Goal: Task Accomplishment & Management: Use online tool/utility

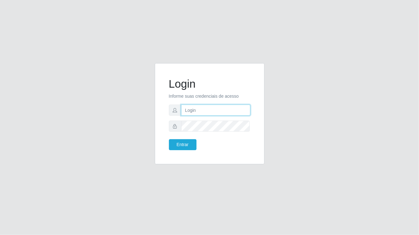
click at [217, 110] on input "text" at bounding box center [215, 109] width 69 height 11
type input "aislan@ideal"
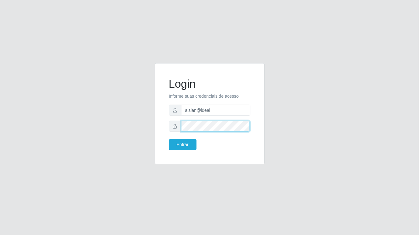
click at [169, 139] on button "Entrar" at bounding box center [183, 144] width 28 height 11
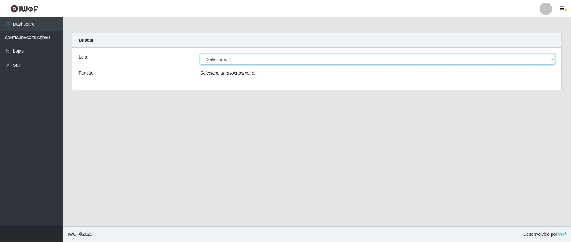
click at [246, 60] on select "[Selecione...] Ideal - Conceição" at bounding box center [377, 59] width 355 height 11
select select "231"
click at [200, 54] on select "[Selecione...] Ideal - Conceição" at bounding box center [377, 59] width 355 height 11
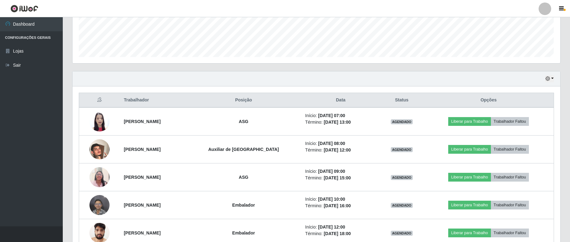
scroll to position [209, 0]
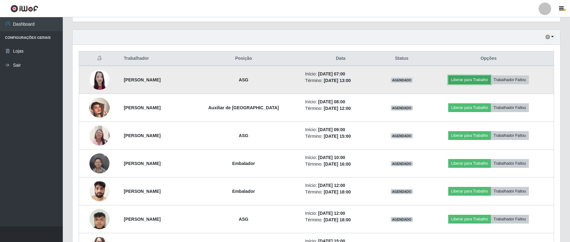
click at [419, 83] on button "Liberar para Trabalho" at bounding box center [469, 80] width 42 height 9
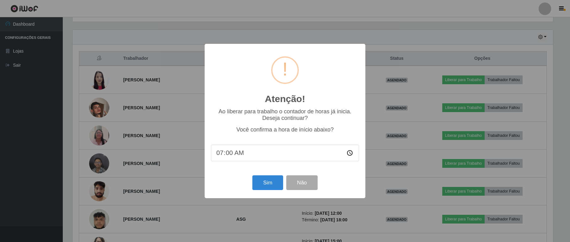
scroll to position [130, 482]
click at [269, 181] on button "Sim" at bounding box center [268, 183] width 30 height 15
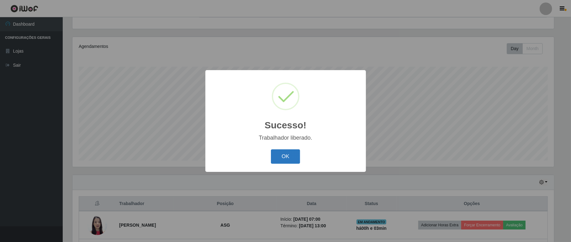
click at [279, 156] on button "OK" at bounding box center [285, 157] width 29 height 15
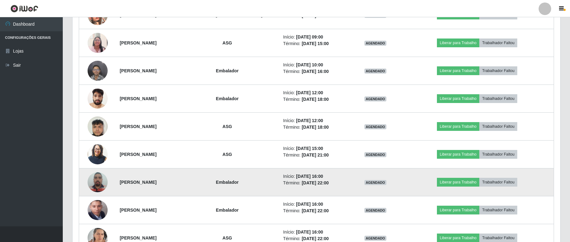
scroll to position [260, 0]
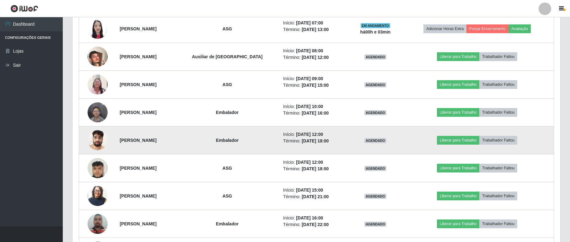
click at [101, 138] on img at bounding box center [98, 140] width 20 height 27
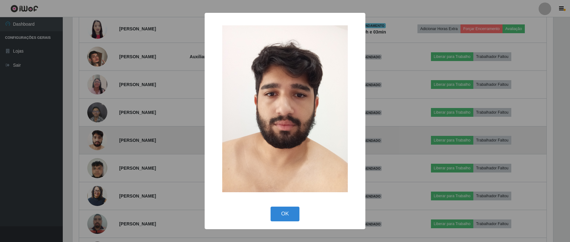
scroll to position [130, 482]
click at [101, 138] on div "× OK Cancel" at bounding box center [285, 121] width 571 height 242
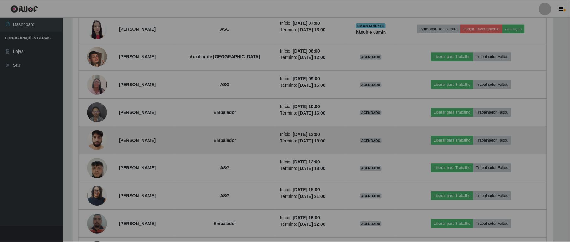
scroll to position [130, 487]
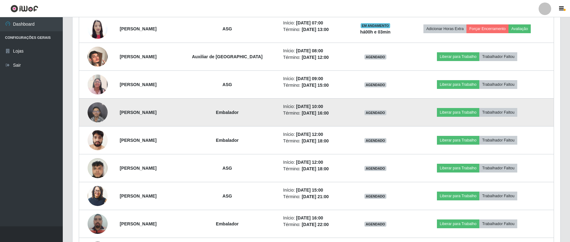
click at [93, 116] on img at bounding box center [98, 112] width 20 height 27
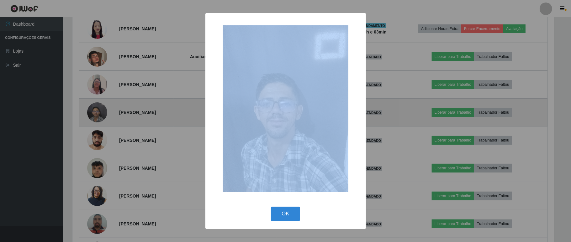
click at [93, 116] on div "× OK Cancel" at bounding box center [285, 121] width 571 height 242
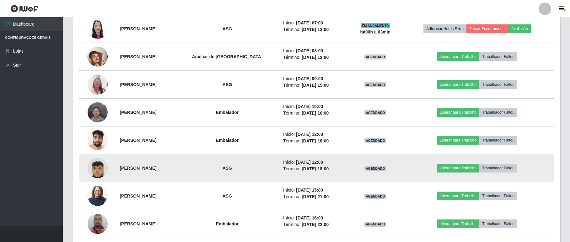
scroll to position [176, 0]
